Goal: Information Seeking & Learning: Learn about a topic

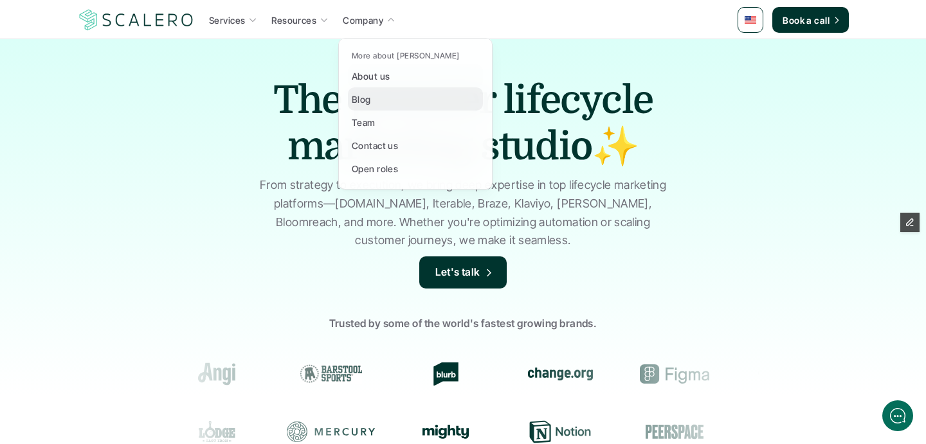
click at [380, 96] on link "Blog" at bounding box center [415, 98] width 135 height 23
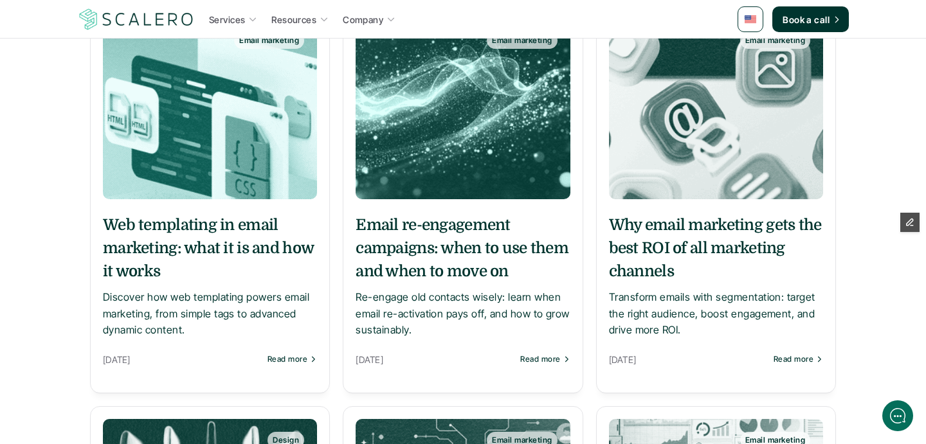
scroll to position [259, 0]
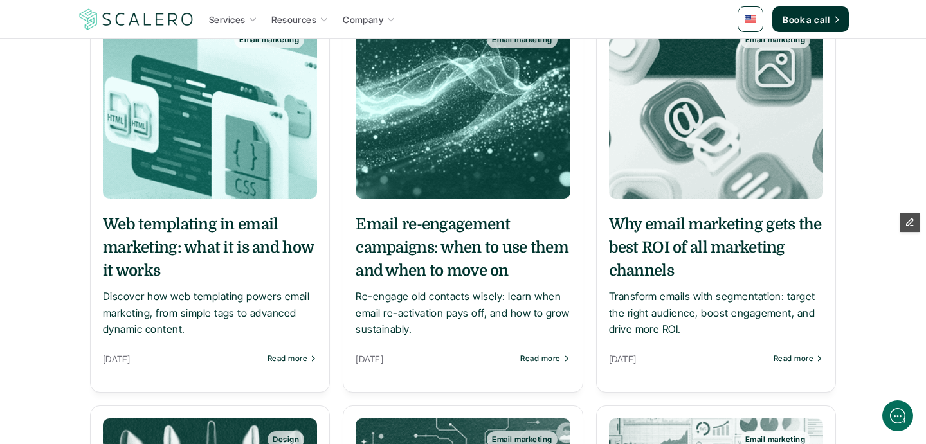
click at [471, 243] on h5 "Email re-engagement campaigns: when to use them and when to move on" at bounding box center [462, 247] width 214 height 69
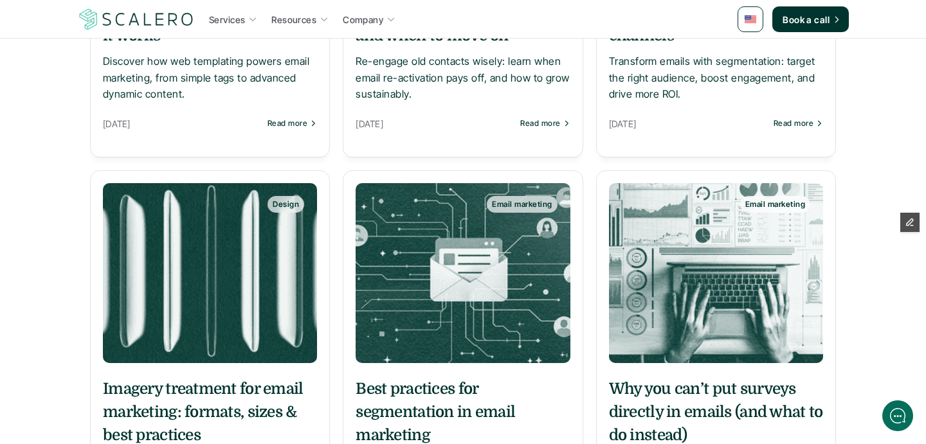
scroll to position [535, 0]
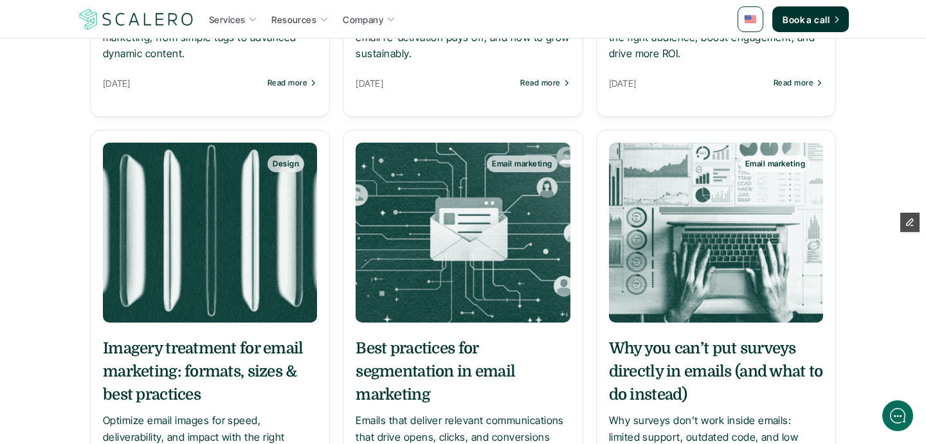
click at [655, 310] on img at bounding box center [716, 233] width 214 height 180
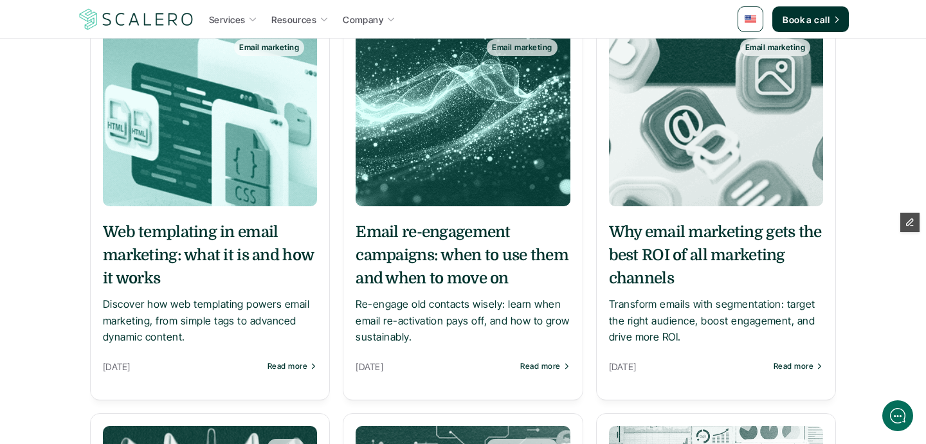
scroll to position [1132, 0]
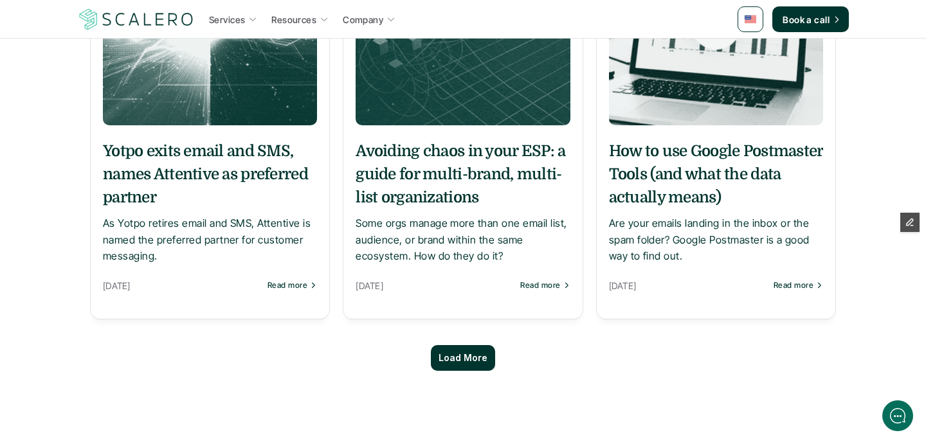
click at [413, 170] on h5 "Avoiding chaos in your ESP: a guide for multi-brand, multi-list organizations" at bounding box center [462, 173] width 214 height 69
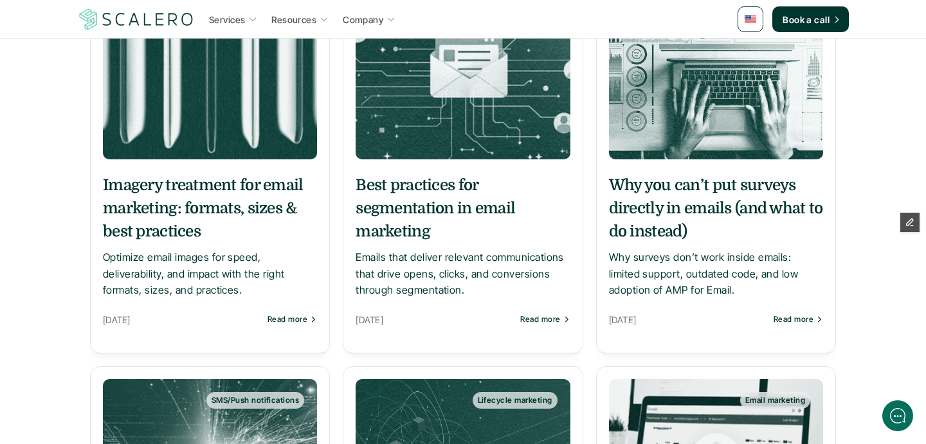
scroll to position [656, 0]
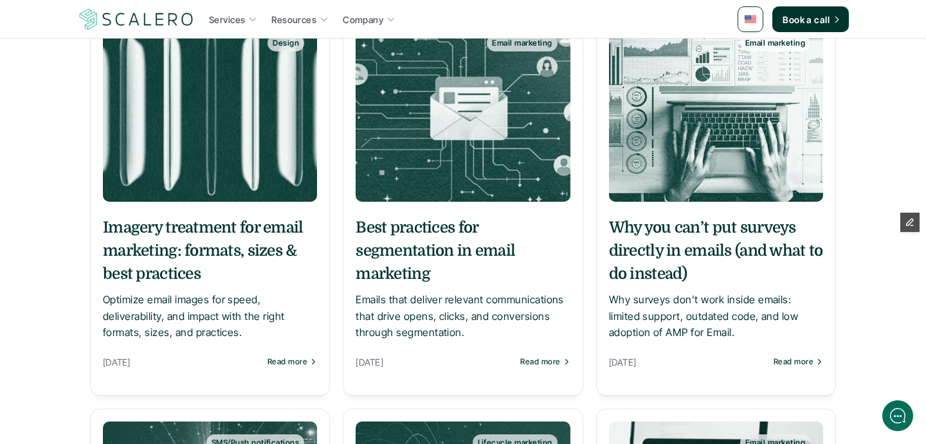
click at [195, 246] on h5 "Imagery treatment for email marketing: formats, sizes & best practices" at bounding box center [210, 250] width 214 height 69
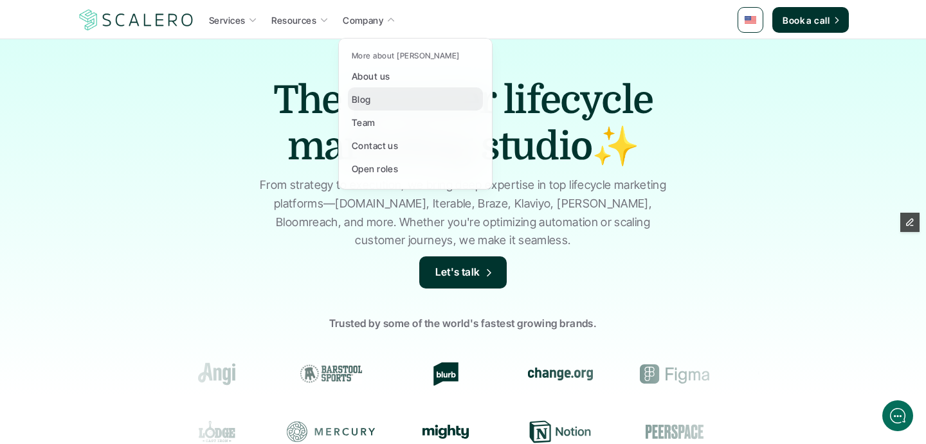
click at [367, 100] on p "Blog" at bounding box center [361, 99] width 19 height 13
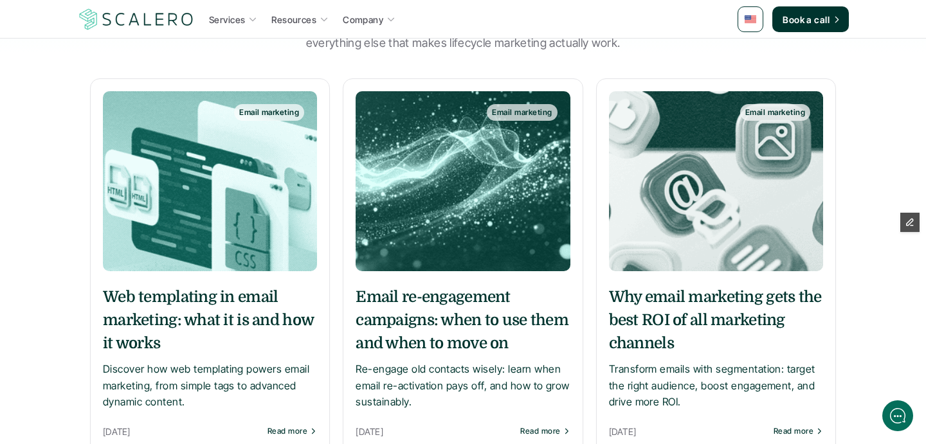
scroll to position [228, 0]
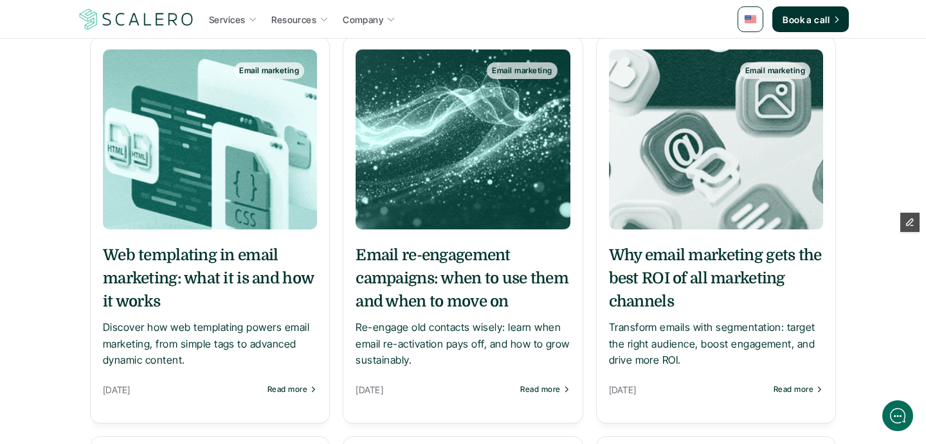
click at [703, 267] on h5 "Why email marketing gets the best ROI of all marketing channels" at bounding box center [716, 278] width 214 height 69
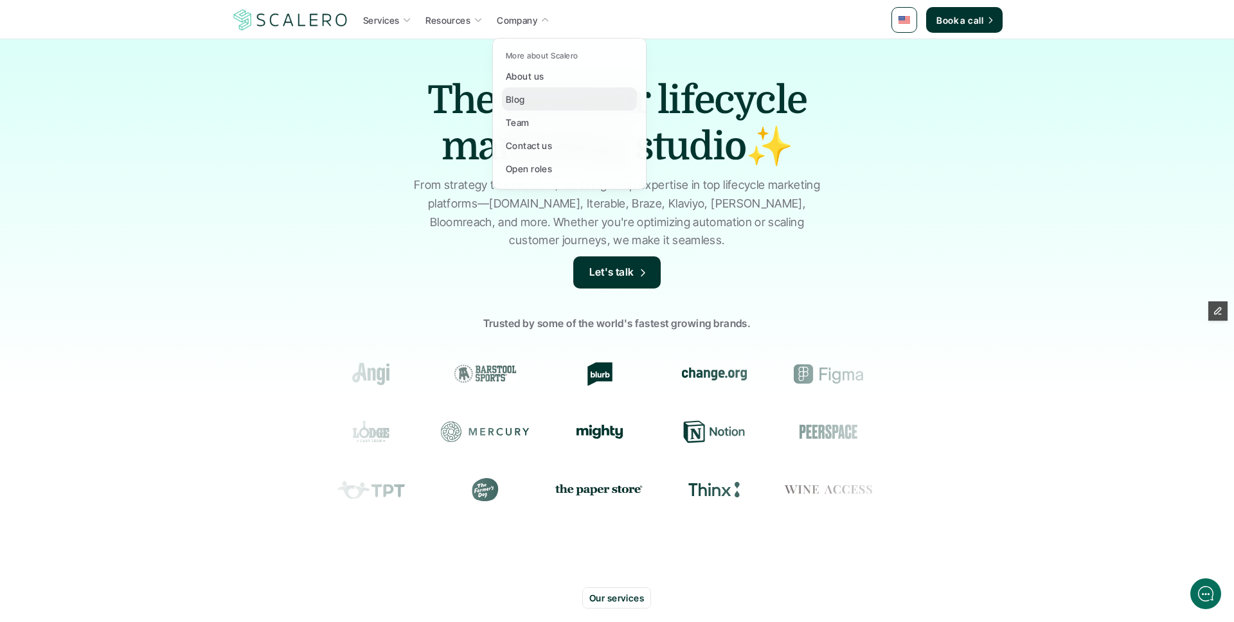
click at [513, 100] on p "Blog" at bounding box center [515, 99] width 19 height 13
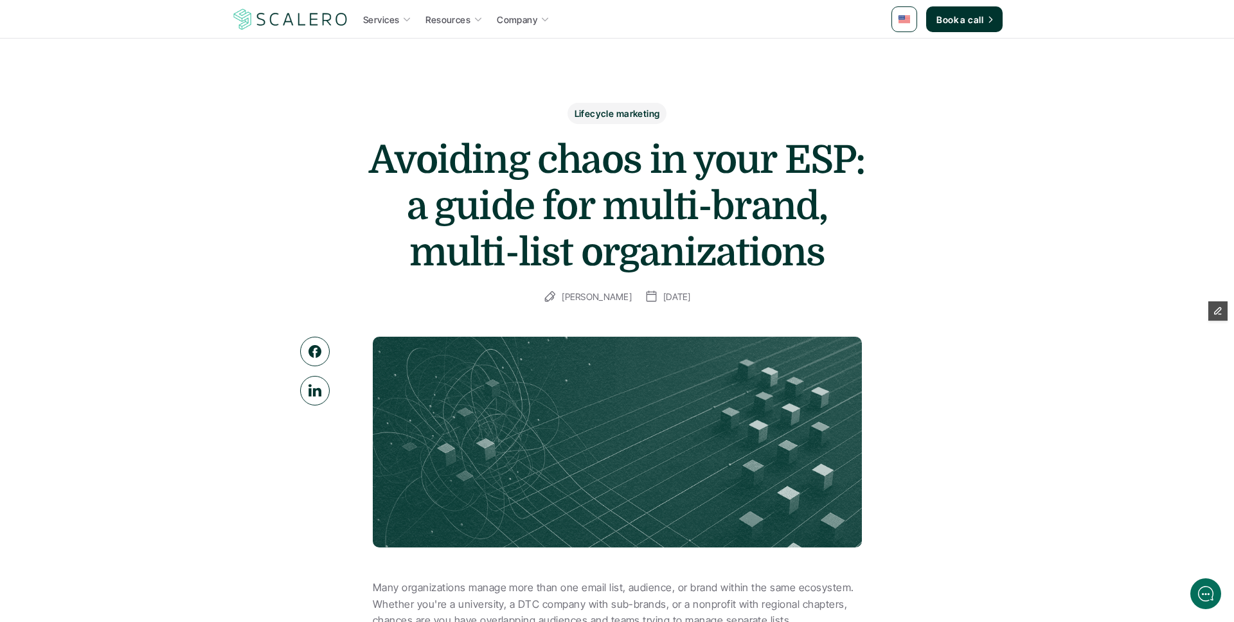
click at [532, 253] on h1 "Avoiding chaos in your ESP: a guide for multi-brand, multi-list organizations" at bounding box center [617, 206] width 514 height 139
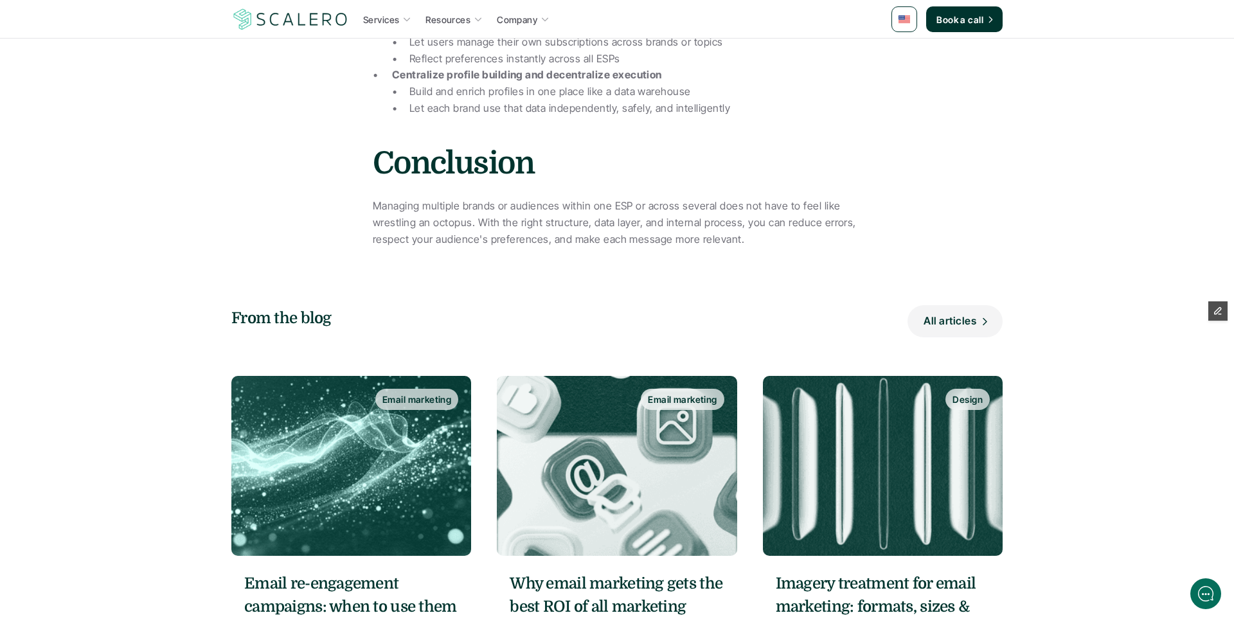
scroll to position [3182, 0]
